Goal: Find specific page/section: Find specific page/section

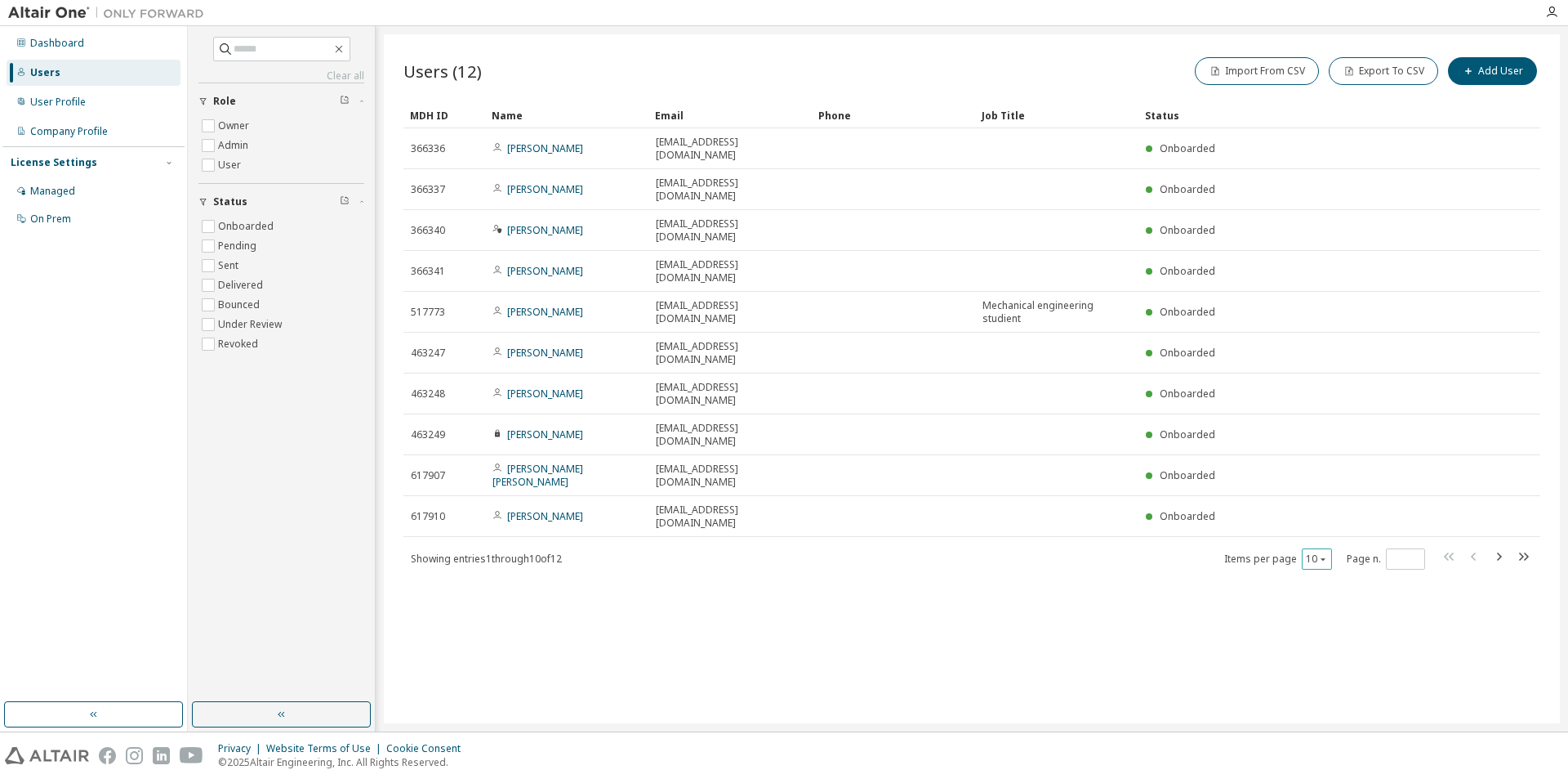
click at [1315, 552] on button "10" at bounding box center [1316, 558] width 22 height 13
click at [1325, 476] on div "20" at bounding box center [1367, 483] width 131 height 20
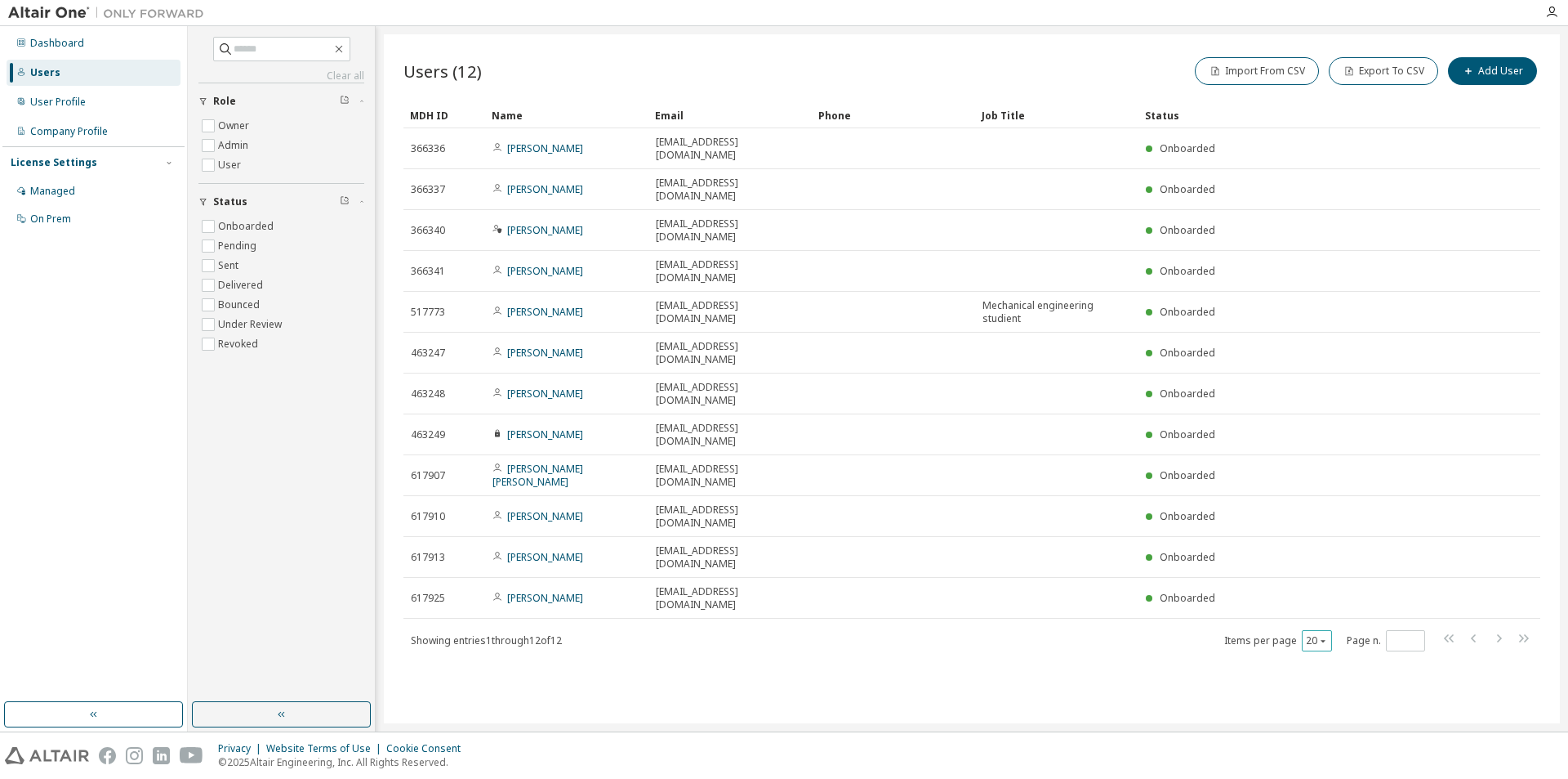
type button "20"
click at [675, 653] on div "Users (12) Import From CSV Export To CSV Add User Clear Load Save Save As Field…" at bounding box center [972, 379] width 1176 height 689
